Goal: Check status: Check status

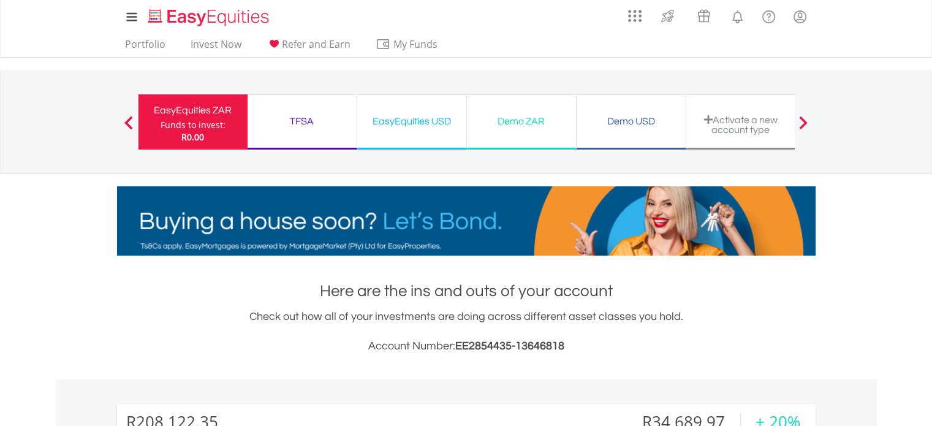
click at [854, 228] on div "My Investments Invest Now New Listings Sell My Recurring Investments Pending Or…" at bounding box center [466, 128] width 932 height 256
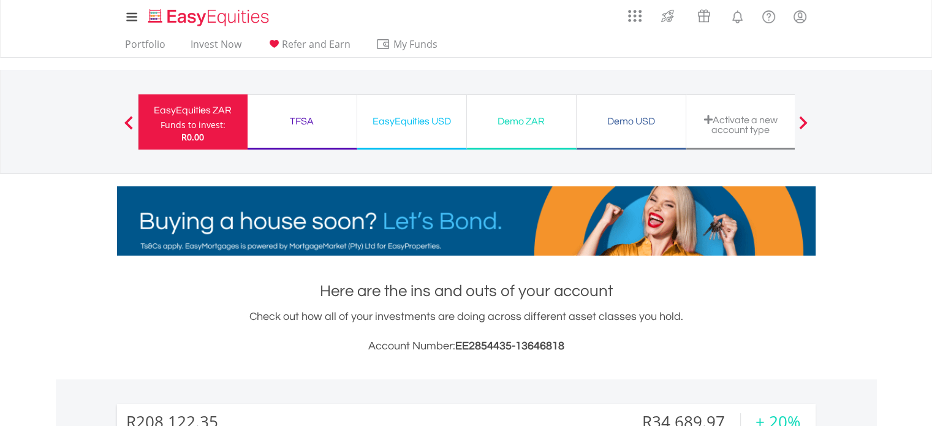
click at [307, 116] on div "TFSA" at bounding box center [302, 121] width 94 height 17
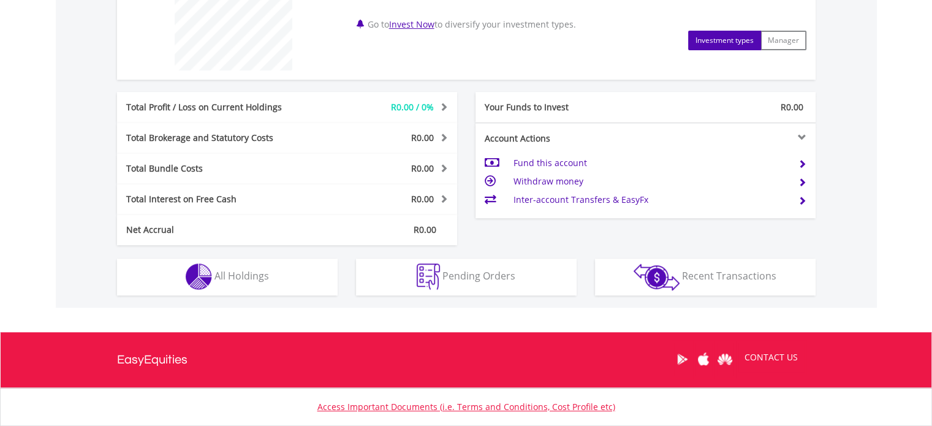
scroll to position [606, 0]
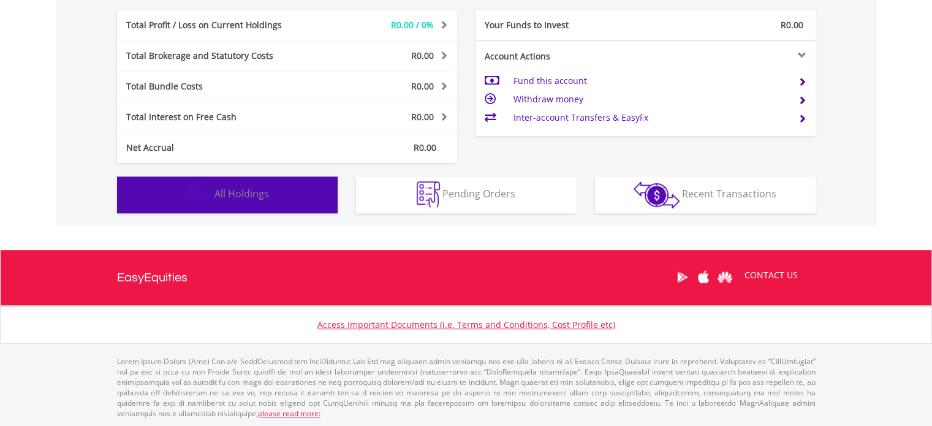
click at [226, 193] on span "All Holdings" at bounding box center [242, 193] width 55 height 13
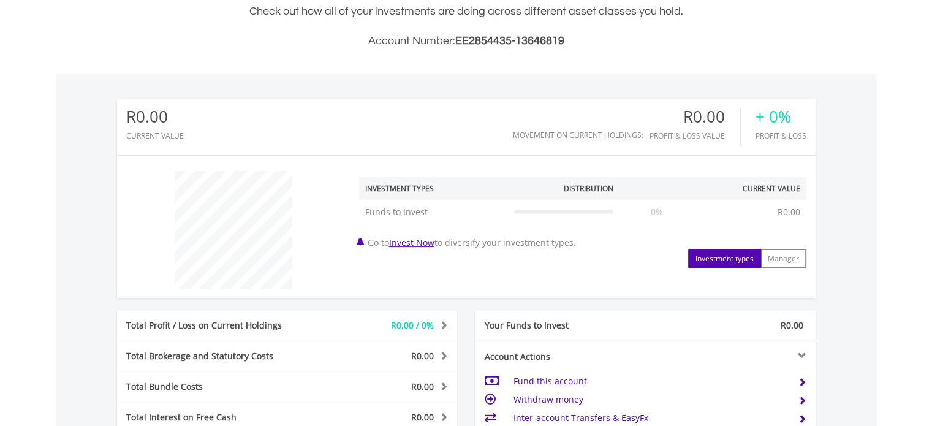
scroll to position [0, 0]
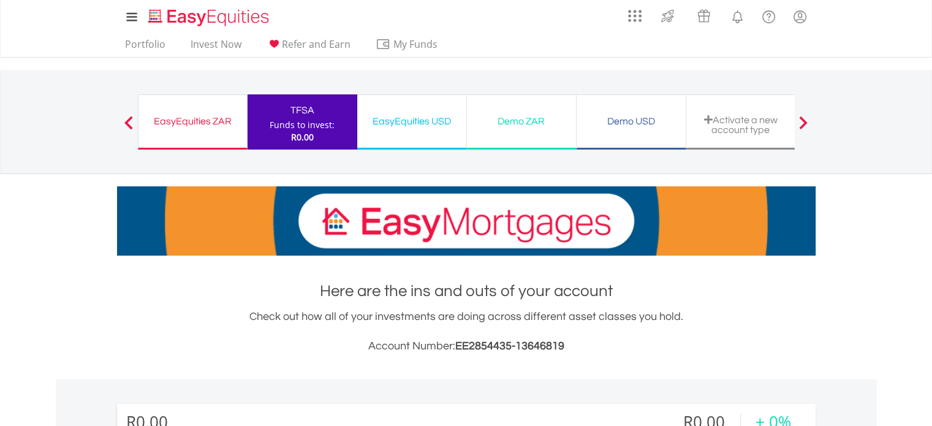
click at [180, 124] on div "EasyEquities ZAR" at bounding box center [193, 121] width 94 height 17
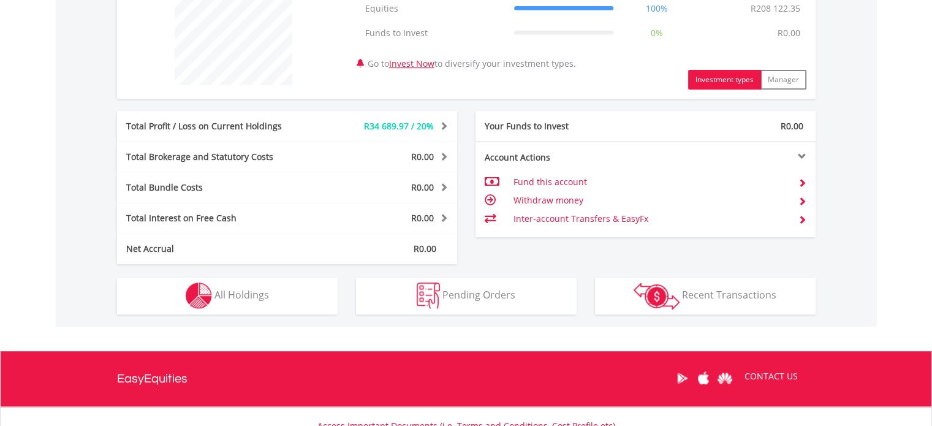
scroll to position [609, 0]
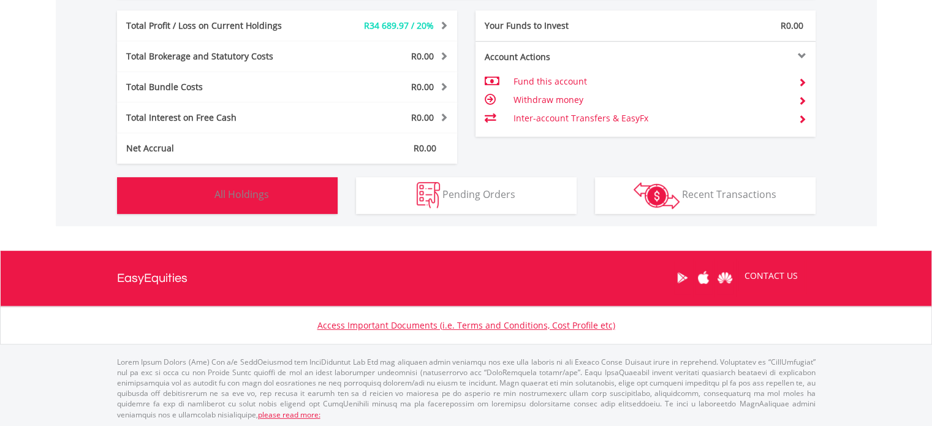
click at [244, 203] on button "Holdings All Holdings" at bounding box center [227, 195] width 221 height 37
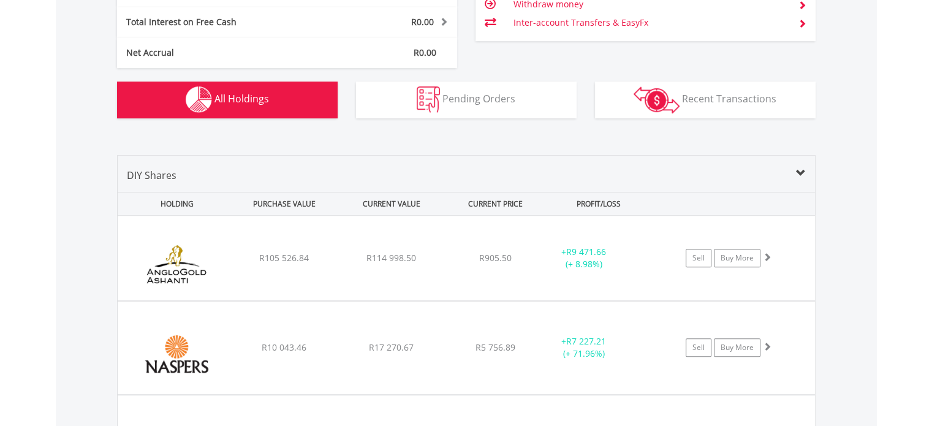
scroll to position [797, 0]
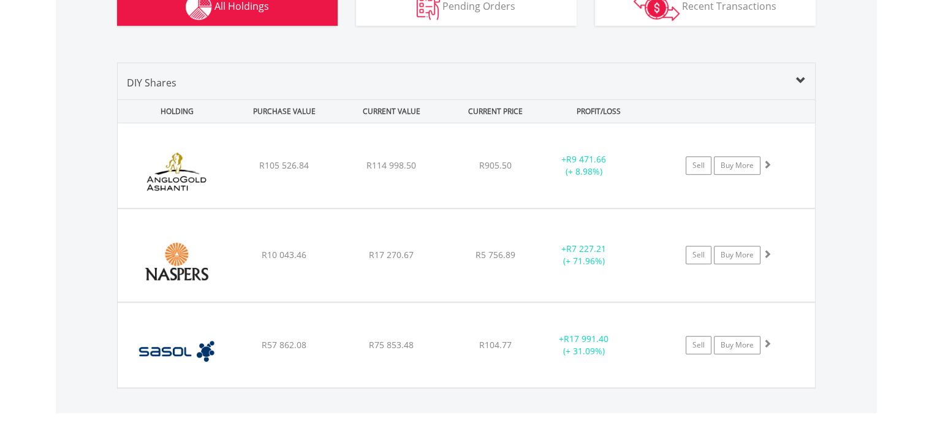
click at [799, 76] on span at bounding box center [801, 81] width 10 height 10
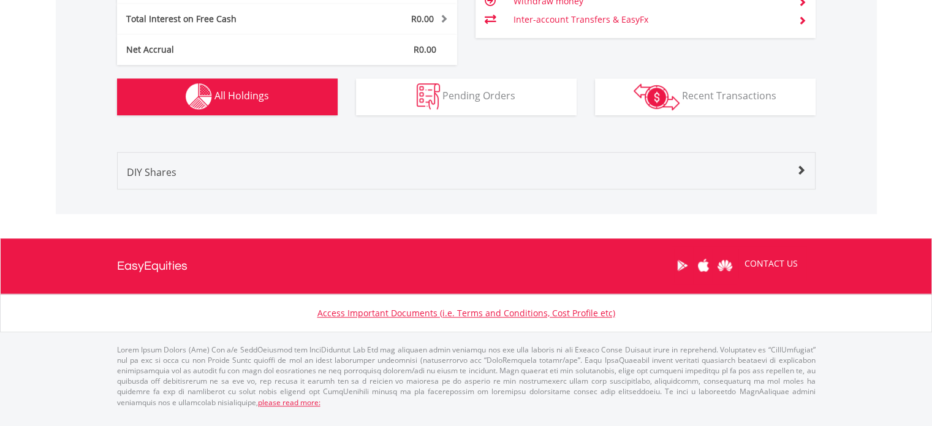
scroll to position [696, 0]
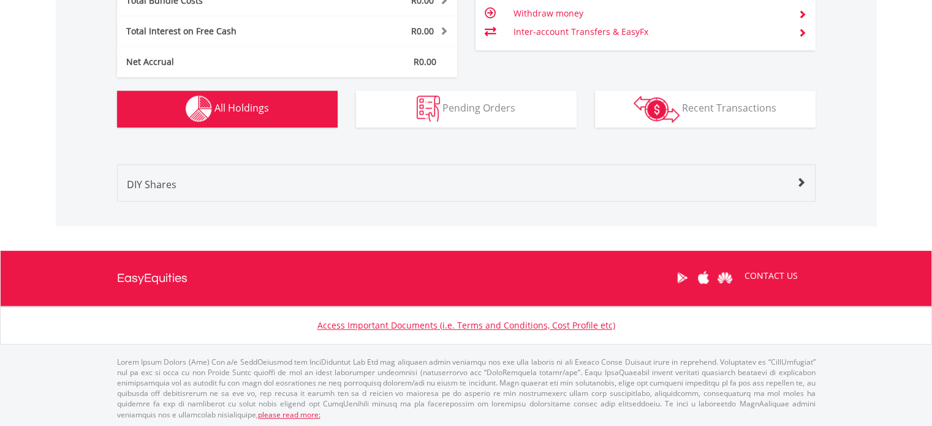
click at [799, 77] on div "Transactions Recent Transactions" at bounding box center [705, 102] width 239 height 50
click at [802, 185] on span at bounding box center [801, 183] width 10 height 10
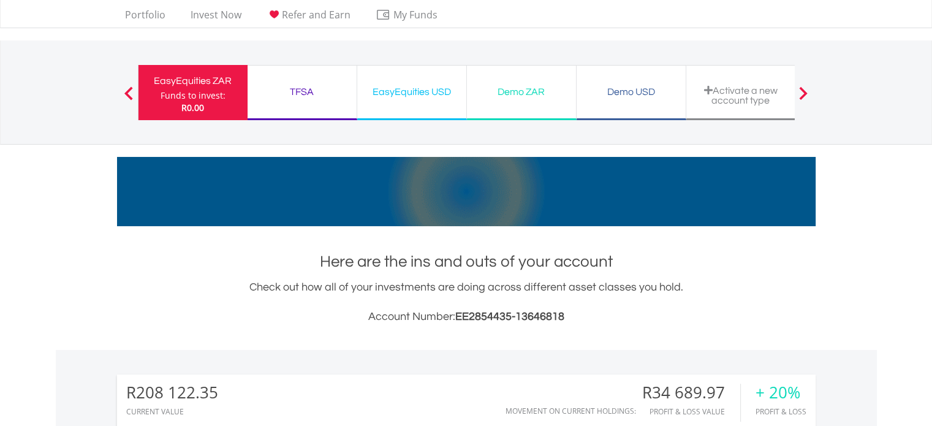
scroll to position [0, 0]
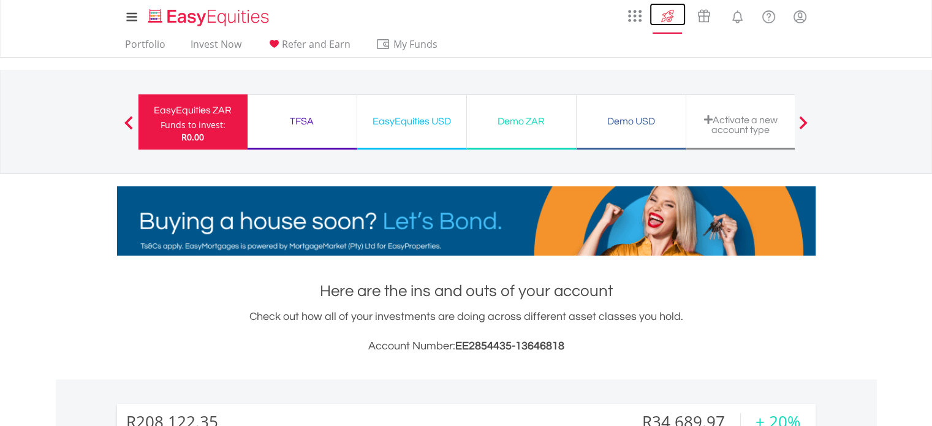
click at [668, 16] on img at bounding box center [668, 16] width 20 height 20
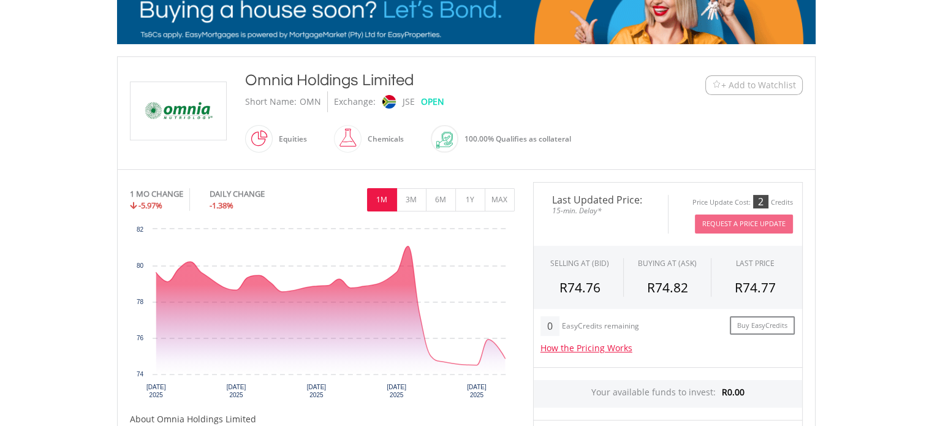
scroll to position [245, 0]
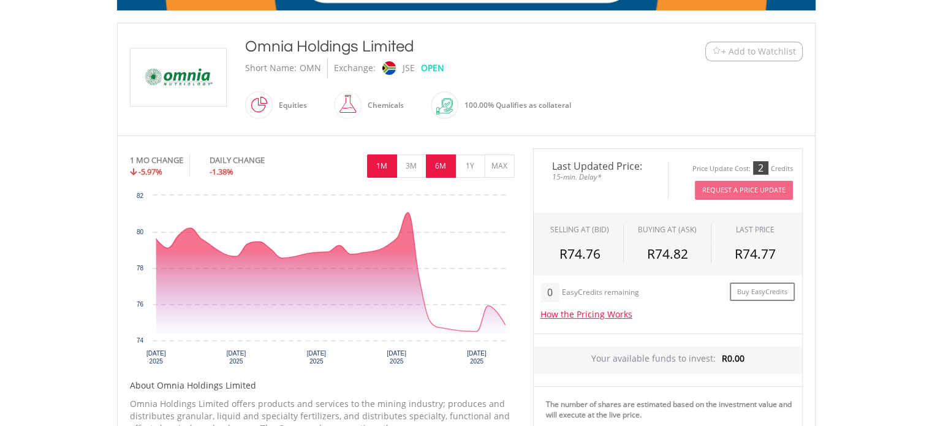
click at [444, 169] on button "6M" at bounding box center [441, 165] width 30 height 23
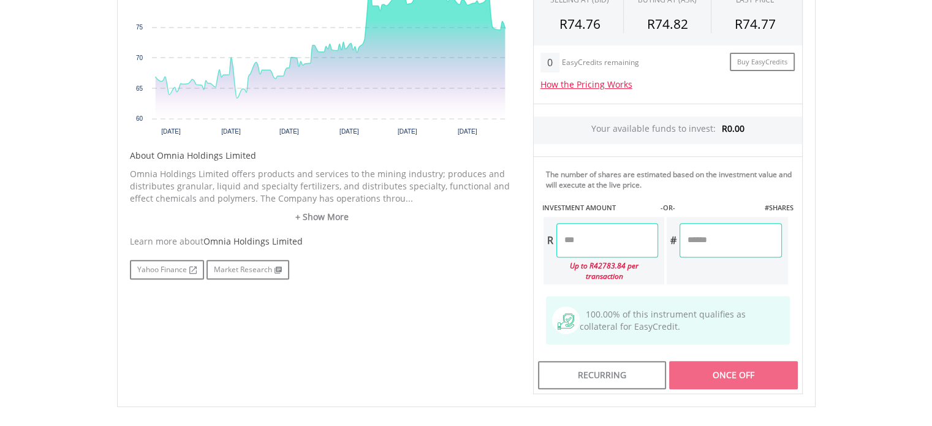
scroll to position [490, 0]
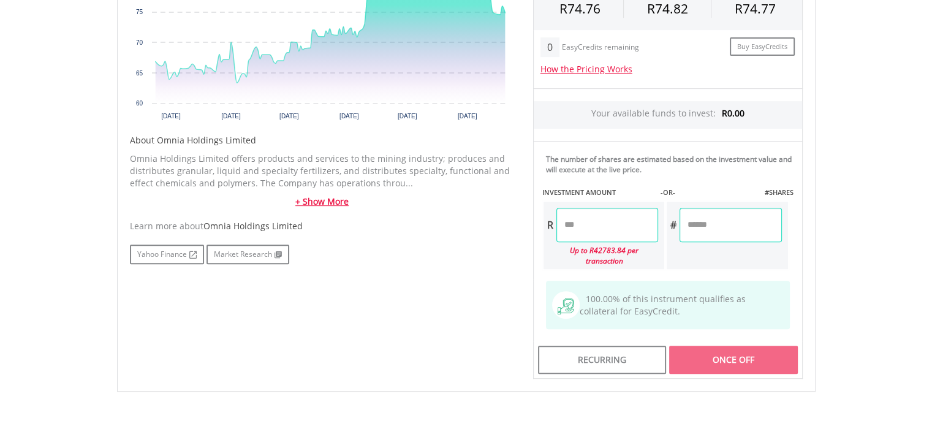
click at [332, 200] on link "+ Show More" at bounding box center [322, 202] width 385 height 12
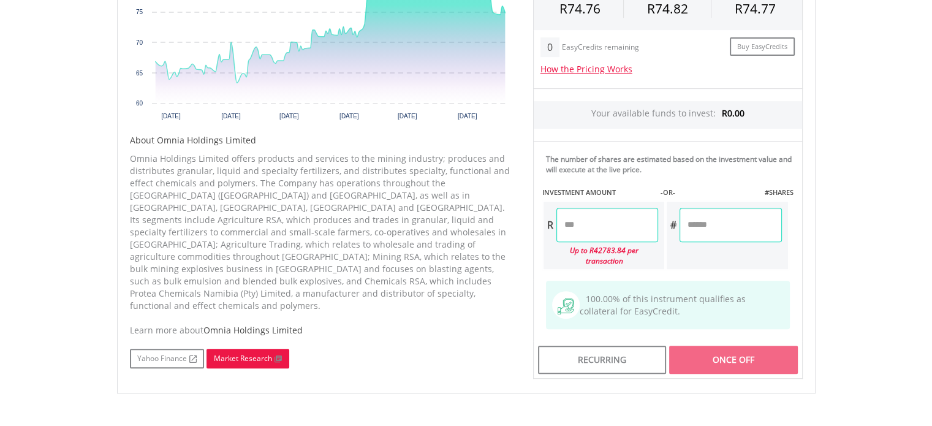
click at [238, 349] on link "Market Research" at bounding box center [248, 359] width 83 height 20
